Goal: Navigation & Orientation: Find specific page/section

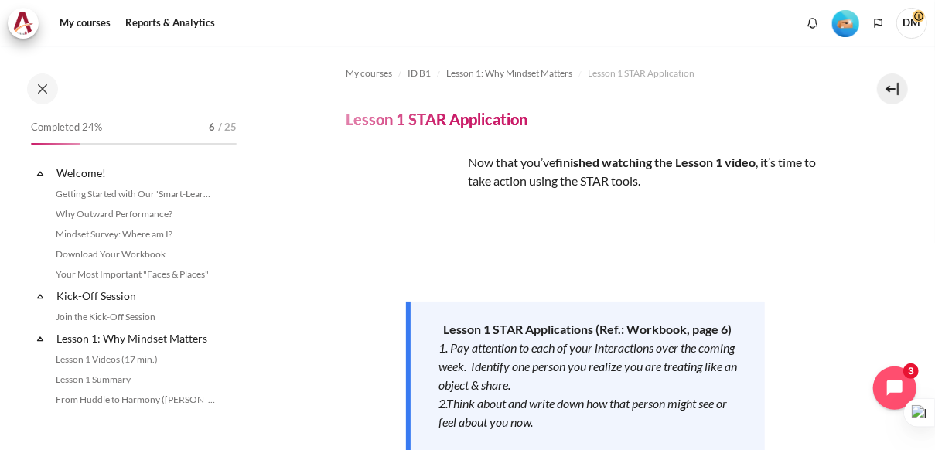
scroll to position [178, 0]
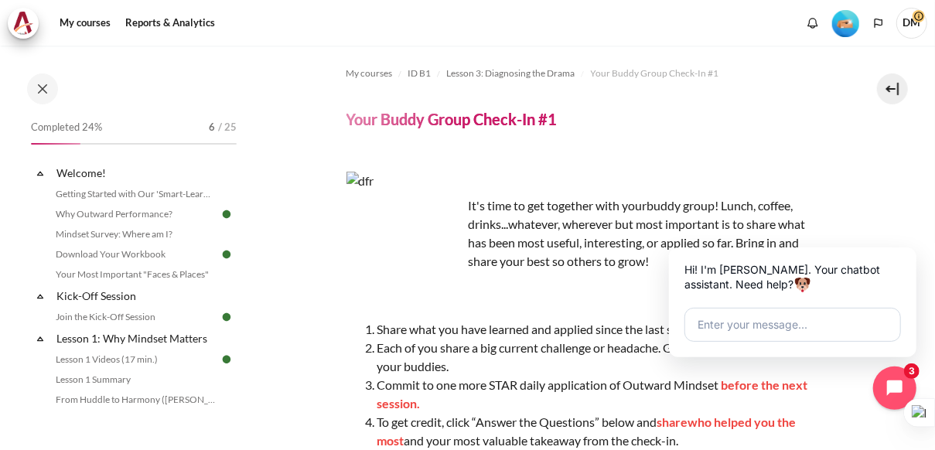
scroll to position [420, 0]
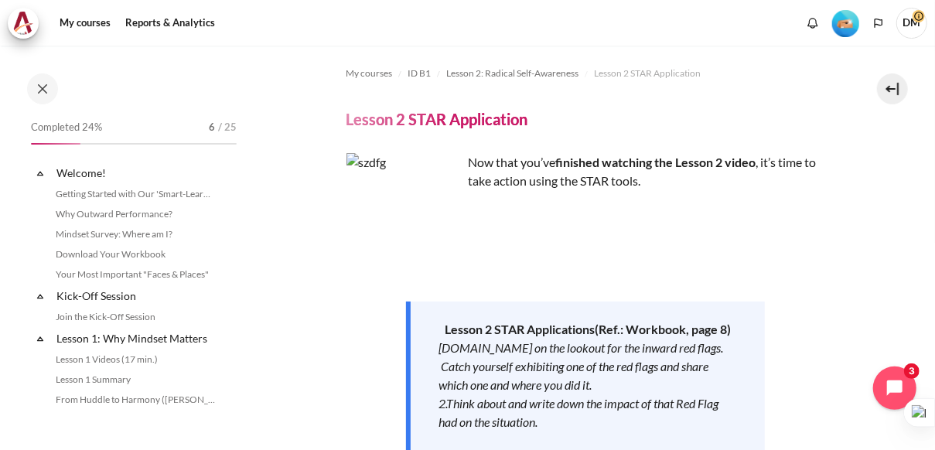
scroll to position [297, 0]
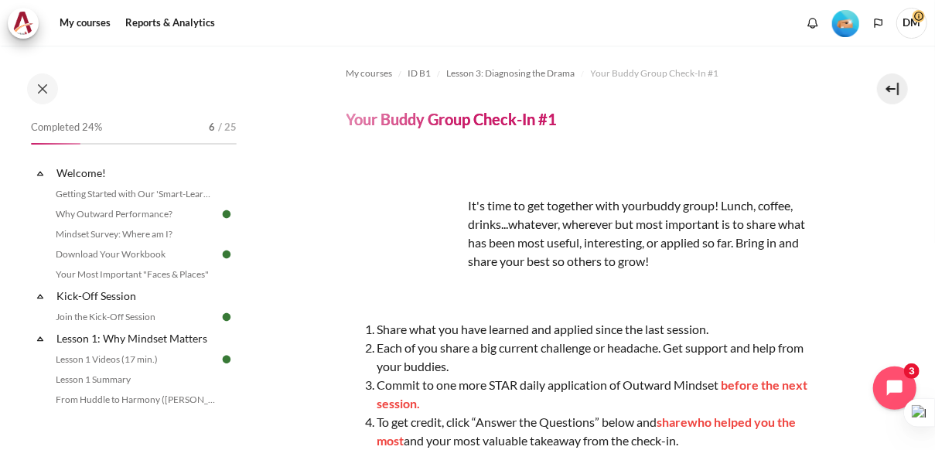
scroll to position [420, 0]
